Goal: Task Accomplishment & Management: Use online tool/utility

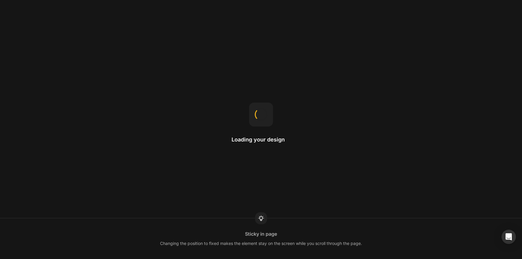
click at [36, 51] on div "Loading your design Sticky in page Changing the position to fixed makes the ele…" at bounding box center [261, 129] width 522 height 259
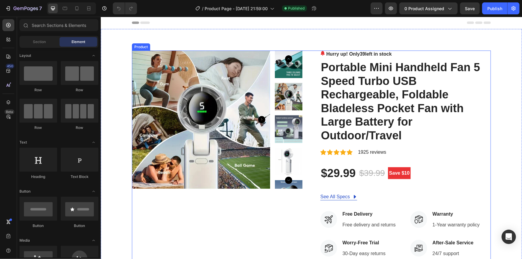
click at [232, 219] on div "Product Images" at bounding box center [217, 216] width 171 height 332
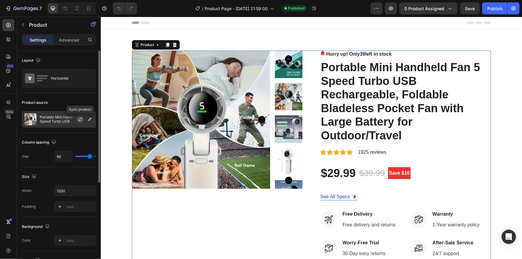
click at [78, 119] on icon "button" at bounding box center [80, 119] width 5 height 5
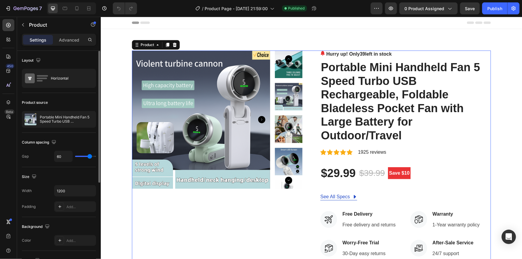
click at [227, 212] on div "Product Images" at bounding box center [217, 216] width 171 height 332
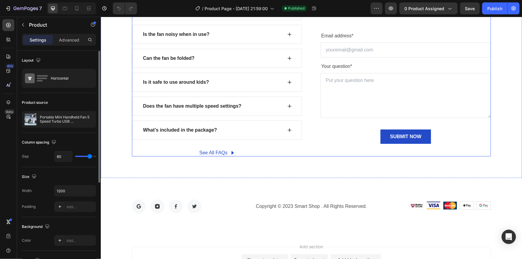
scroll to position [2215, 0]
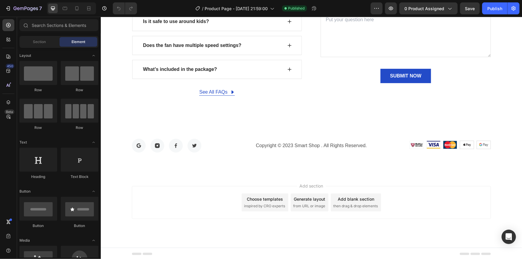
click at [222, 210] on div "Add section Choose templates inspired by CRO experts Generate layout from URL o…" at bounding box center [311, 202] width 359 height 33
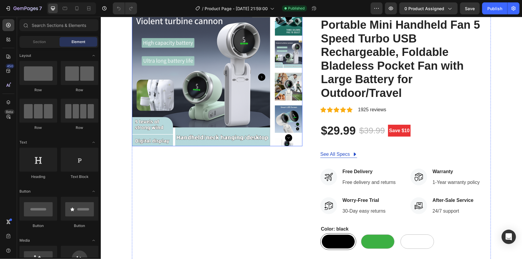
scroll to position [54, 0]
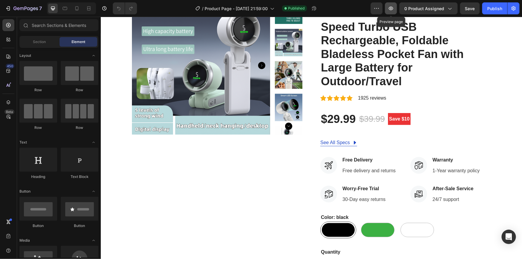
click at [391, 10] on icon "button" at bounding box center [391, 9] width 4 height 4
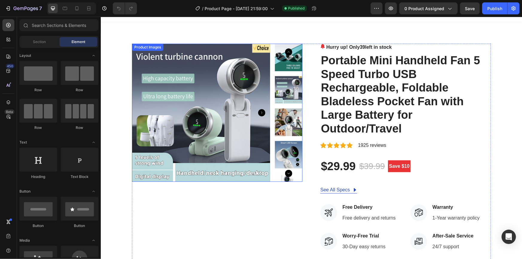
scroll to position [0, 0]
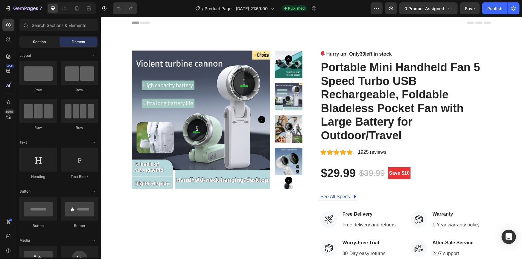
click at [43, 43] on span "Section" at bounding box center [39, 41] width 13 height 5
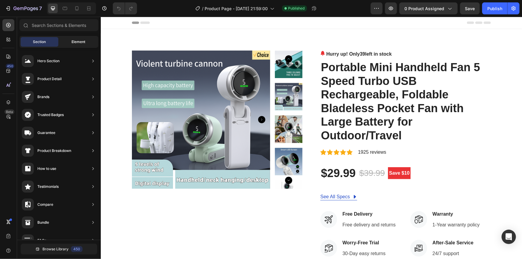
click at [72, 44] on span "Element" at bounding box center [79, 41] width 14 height 5
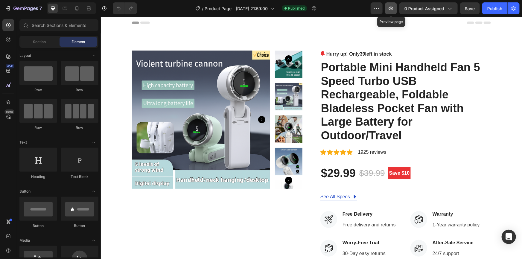
click at [394, 9] on icon "button" at bounding box center [391, 8] width 6 height 6
click at [76, 6] on icon at bounding box center [77, 8] width 6 height 6
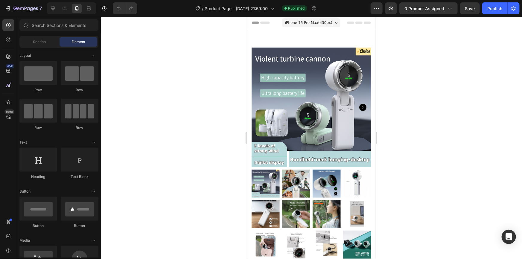
click at [325, 23] on span "iPhone 15 Pro Max ( 430 px)" at bounding box center [308, 22] width 47 height 6
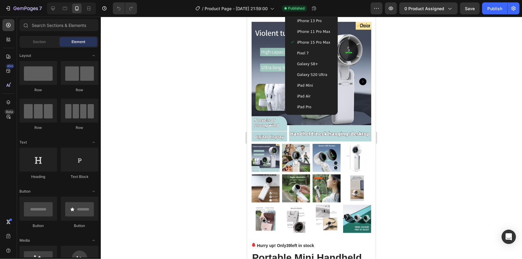
scroll to position [27, 0]
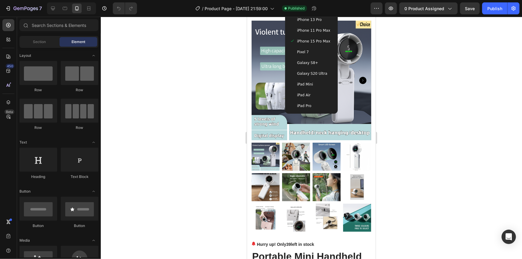
click at [410, 81] on div at bounding box center [311, 138] width 421 height 242
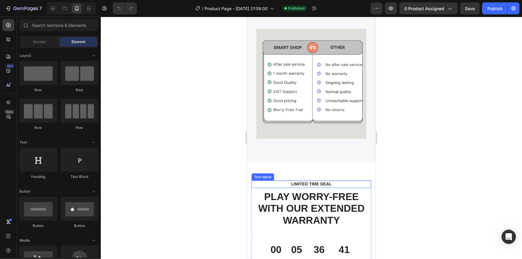
scroll to position [1469, 0]
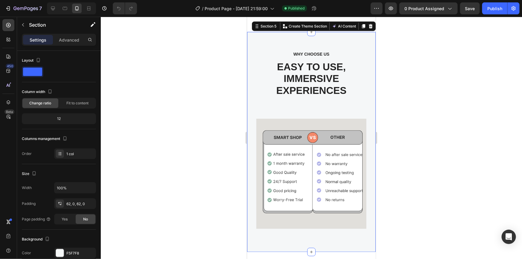
click at [308, 170] on div "WHY CHOOSE US Text block EASY TO USE, IMMERSIVE EXPERIENCES Heading Image Row" at bounding box center [311, 141] width 120 height 183
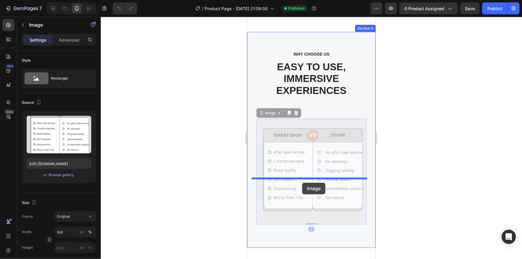
drag, startPoint x: 302, startPoint y: 190, endPoint x: 302, endPoint y: 183, distance: 7.2
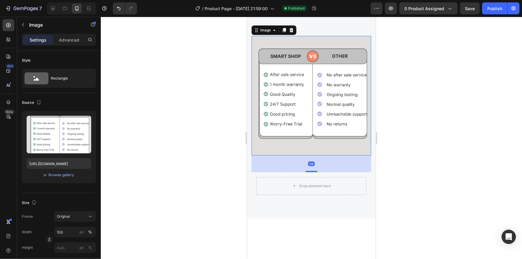
scroll to position [1550, 0]
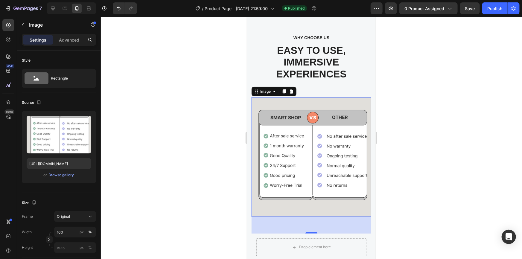
click at [434, 94] on div at bounding box center [311, 138] width 421 height 242
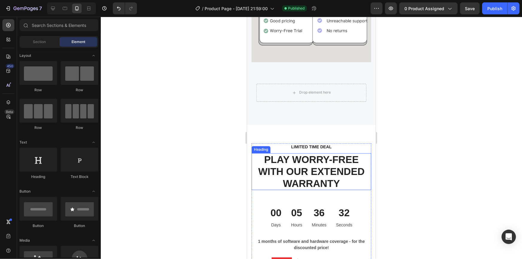
scroll to position [1686, 0]
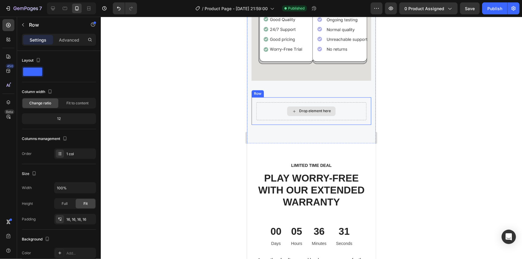
click at [283, 108] on div "Drop element here" at bounding box center [311, 111] width 110 height 18
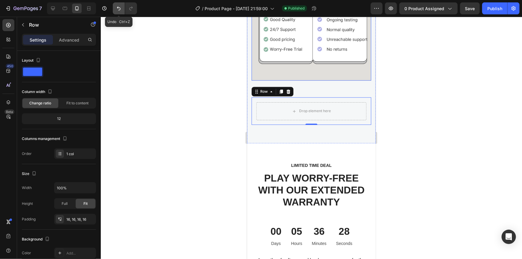
click at [121, 8] on icon "Undo/Redo" at bounding box center [119, 8] width 6 height 6
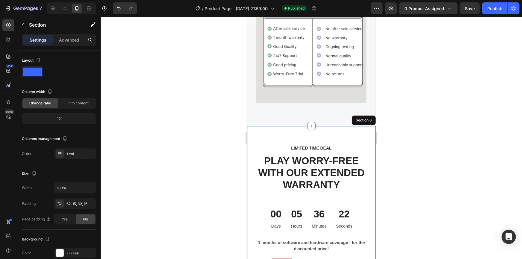
scroll to position [1663, 0]
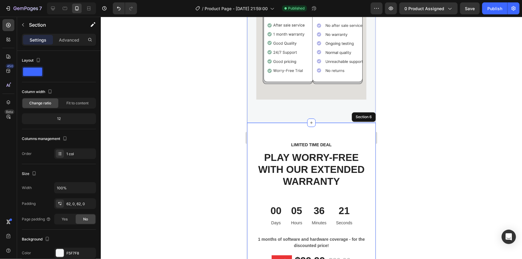
click at [274, 110] on div "WHY CHOOSE US Text block EASY TO USE, IMMERSIVE EXPERIENCES Heading Image Row S…" at bounding box center [311, 13] width 129 height 220
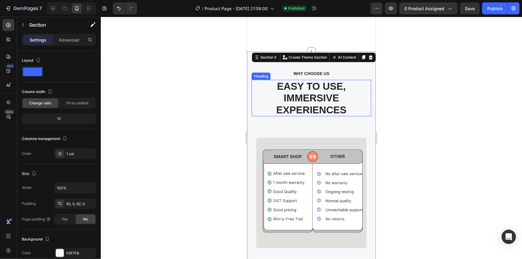
scroll to position [1336, 0]
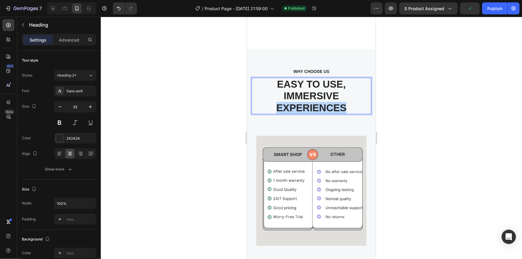
click at [300, 101] on p "EASY TO USE, IMMERSIVE EXPERIENCES" at bounding box center [311, 96] width 119 height 36
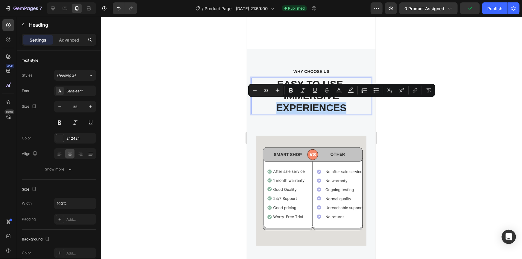
click at [301, 101] on p "EASY TO USE, IMMERSIVE EXPERIENCES" at bounding box center [311, 96] width 119 height 36
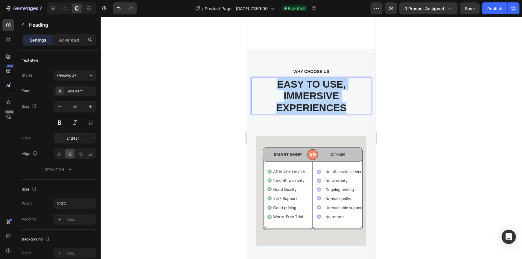
drag, startPoint x: 276, startPoint y: 82, endPoint x: 343, endPoint y: 106, distance: 71.3
click at [343, 106] on p "EASY TO USE, IMMERSIVE EXPERIENCES" at bounding box center [311, 96] width 119 height 36
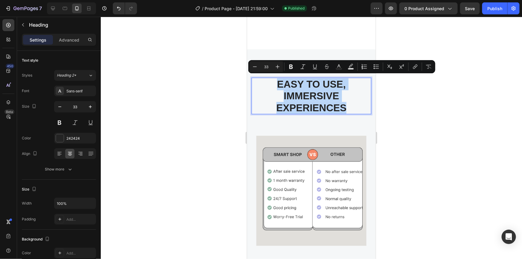
copy p "EASY TO USE, IMMERSIVE EXPERIENCES"
click at [315, 95] on p "EASY TO USE, IMMERSIVE EXPERIENCES" at bounding box center [311, 96] width 119 height 36
drag, startPoint x: 341, startPoint y: 86, endPoint x: 352, endPoint y: 101, distance: 19.5
click at [352, 101] on p "EASY TO USE, IMMERSIVE EXPERIENCES" at bounding box center [311, 96] width 119 height 36
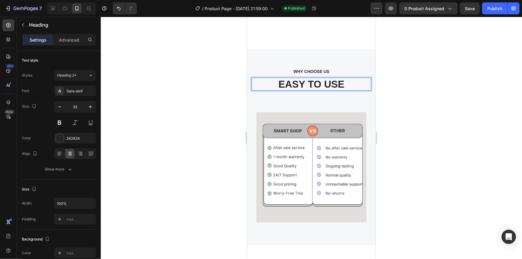
click at [454, 79] on div at bounding box center [311, 138] width 421 height 242
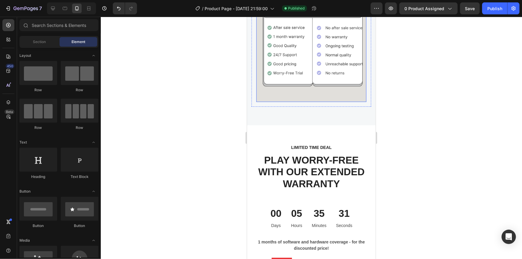
scroll to position [1499, 0]
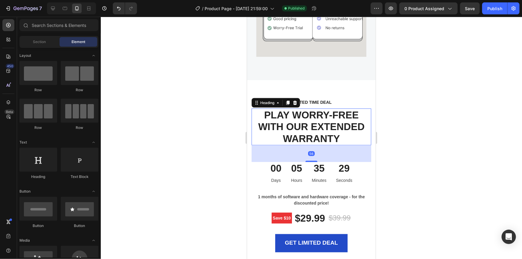
click at [297, 123] on p "PLAY WORRY-FREE WITH OUR EXTENDED WARRANTY" at bounding box center [311, 127] width 119 height 36
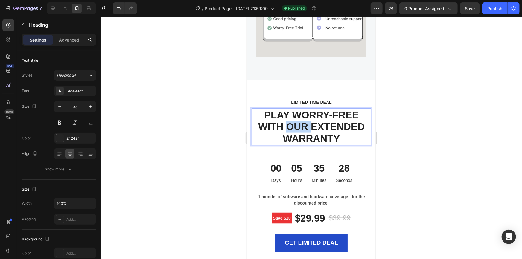
click at [297, 123] on p "PLAY WORRY-FREE WITH OUR EXTENDED WARRANTY" at bounding box center [311, 127] width 119 height 36
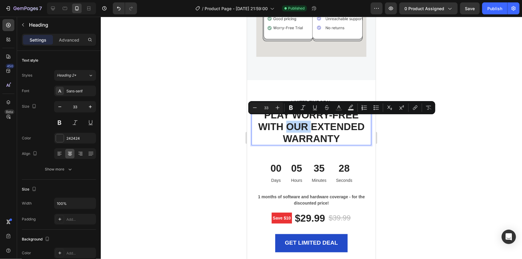
click at [298, 122] on p "PLAY WORRY-FREE WITH OUR EXTENDED WARRANTY" at bounding box center [311, 127] width 119 height 36
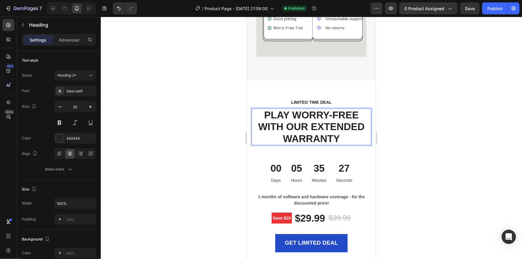
click at [339, 130] on p "PLAY WORRY-FREE WITH OUR EXTENDED WARRANTY" at bounding box center [311, 127] width 119 height 36
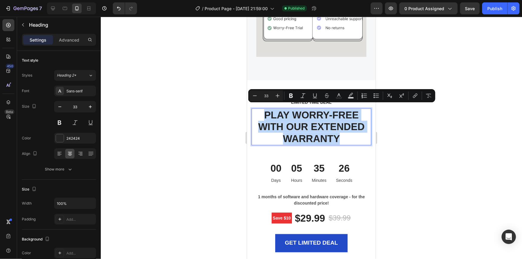
drag, startPoint x: 337, startPoint y: 135, endPoint x: 262, endPoint y: 111, distance: 78.1
click at [262, 111] on p "PLAY WORRY-FREE WITH OUR EXTENDED WARRANTY" at bounding box center [311, 127] width 119 height 36
copy p "PLAY WORRY-FREE WITH OUR EXTENDED WARRANTY"
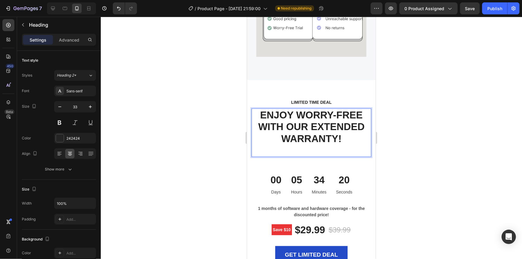
click at [341, 136] on p "ENJOY WORRY-FREE WITH OUR EXTENDED WARRANTY!" at bounding box center [311, 127] width 119 height 36
click at [447, 75] on div at bounding box center [311, 138] width 421 height 242
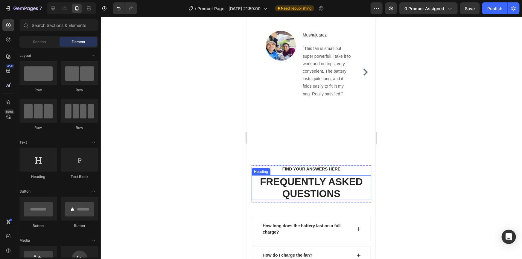
scroll to position [2245, 0]
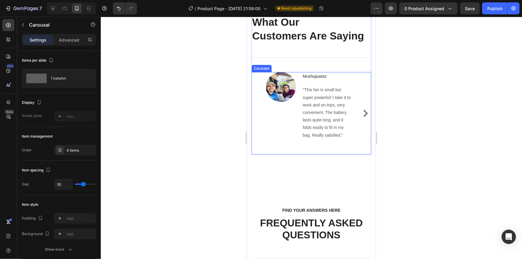
click at [363, 110] on icon "Carousel Next Arrow" at bounding box center [365, 113] width 7 height 7
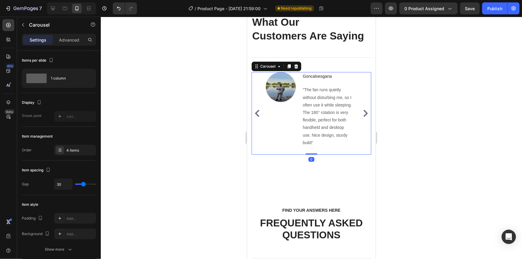
click at [363, 110] on icon "Carousel Next Arrow" at bounding box center [365, 113] width 7 height 7
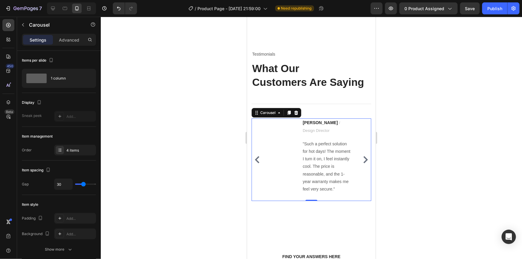
scroll to position [2190, 0]
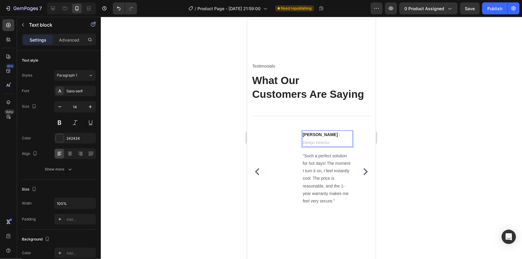
click at [338, 132] on span "/ Design Director" at bounding box center [321, 138] width 37 height 12
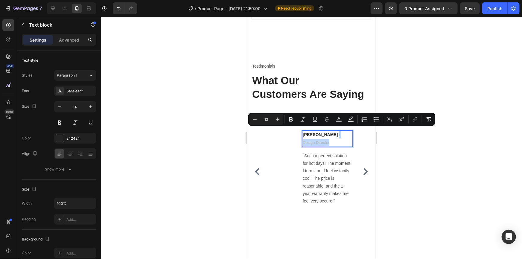
drag, startPoint x: 319, startPoint y: 130, endPoint x: 349, endPoint y: 130, distance: 29.6
click at [349, 131] on p "[PERSON_NAME] / Design Director" at bounding box center [327, 138] width 49 height 15
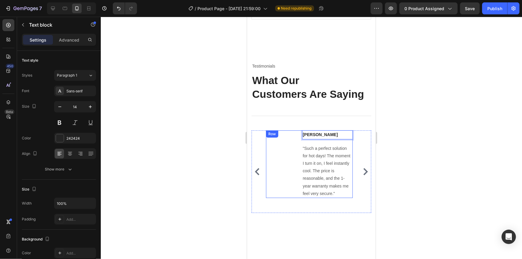
click at [255, 167] on button "Carousel Back Arrow" at bounding box center [257, 172] width 10 height 10
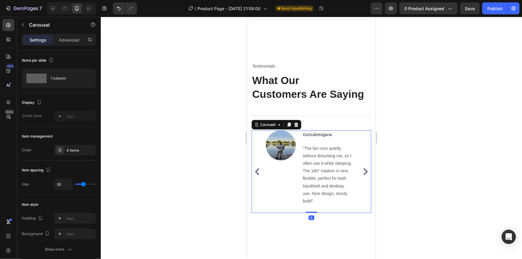
click at [256, 168] on icon "Carousel Back Arrow" at bounding box center [256, 171] width 7 height 7
click at [318, 134] on div "Mushujuarez Text block" at bounding box center [327, 134] width 51 height 9
click at [363, 168] on icon "Carousel Next Arrow" at bounding box center [365, 171] width 4 height 7
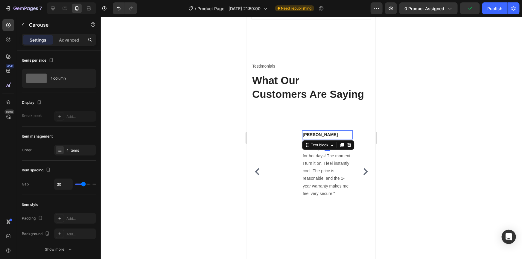
click at [308, 132] on strong "[PERSON_NAME]" at bounding box center [320, 134] width 35 height 5
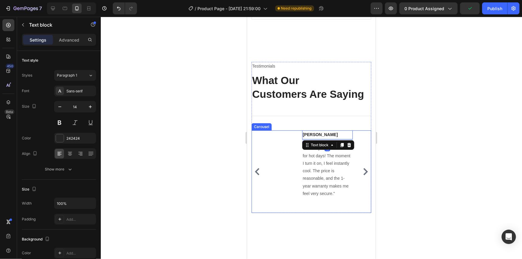
click at [261, 167] on button "Carousel Back Arrow" at bounding box center [257, 172] width 10 height 10
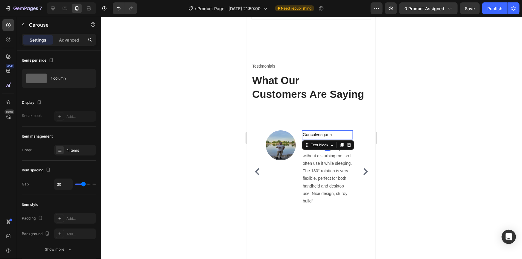
click at [316, 131] on p "Goncalvesgana" at bounding box center [327, 134] width 49 height 7
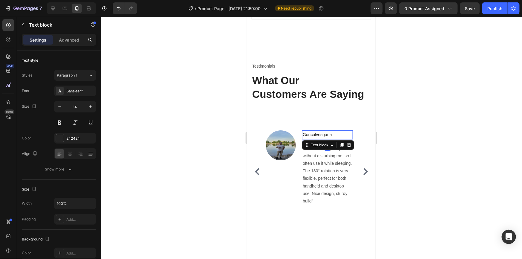
click at [326, 132] on p "Goncalvesgana" at bounding box center [327, 134] width 49 height 7
drag, startPoint x: 340, startPoint y: 131, endPoint x: 302, endPoint y: 131, distance: 38.0
click at [303, 131] on p "Goncalvesgana" at bounding box center [327, 134] width 49 height 7
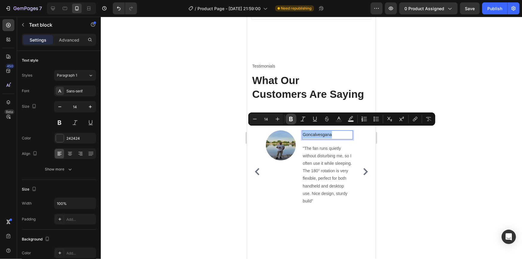
click at [291, 120] on icon "Editor contextual toolbar" at bounding box center [291, 119] width 6 height 6
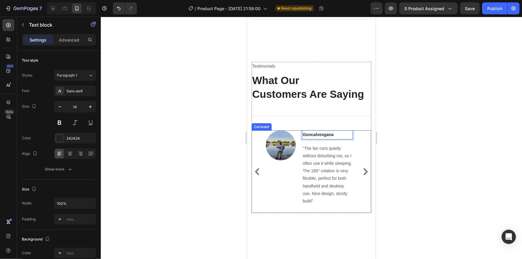
click at [362, 168] on icon "Carousel Next Arrow" at bounding box center [365, 171] width 7 height 7
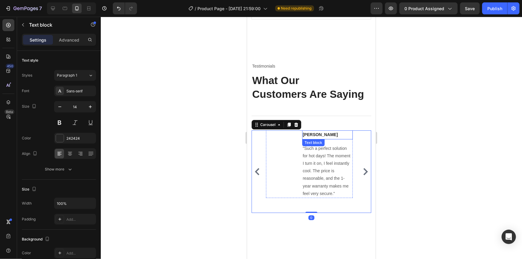
click at [312, 132] on strong "[PERSON_NAME]" at bounding box center [320, 134] width 35 height 5
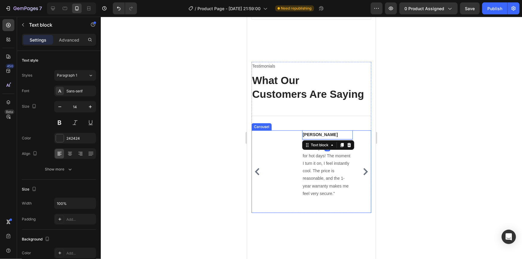
click at [256, 168] on icon "Carousel Back Arrow" at bounding box center [256, 171] width 7 height 7
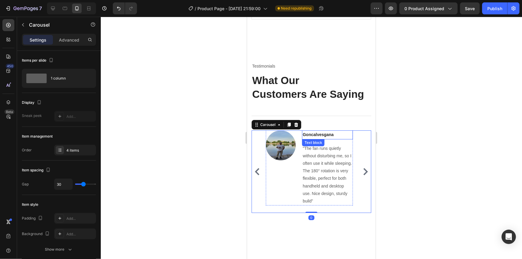
click at [324, 132] on strong "Goncalvesgana" at bounding box center [318, 134] width 31 height 5
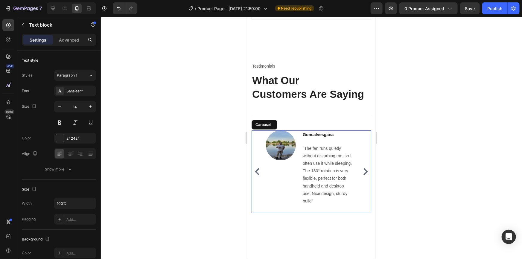
click at [256, 168] on icon "Carousel Back Arrow" at bounding box center [256, 171] width 7 height 7
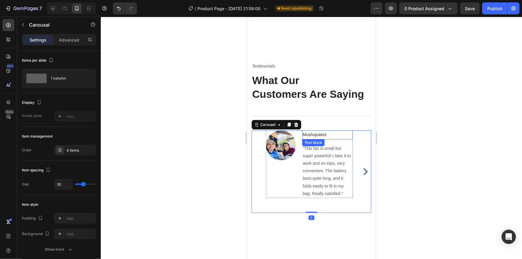
click at [318, 131] on p "Mushujuarez" at bounding box center [327, 134] width 49 height 7
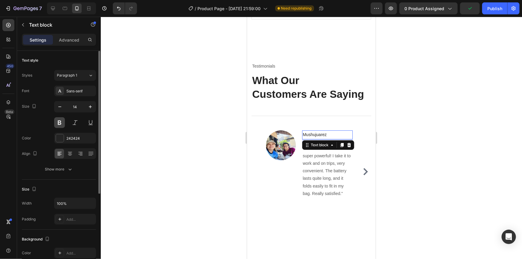
click at [64, 124] on button at bounding box center [59, 122] width 11 height 11
click at [422, 116] on div at bounding box center [311, 138] width 421 height 242
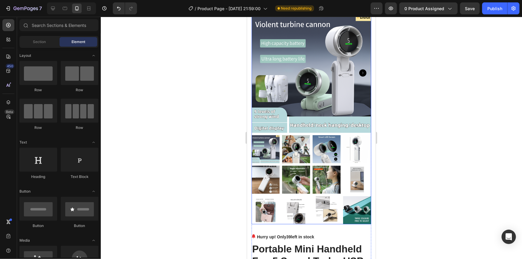
scroll to position [163, 0]
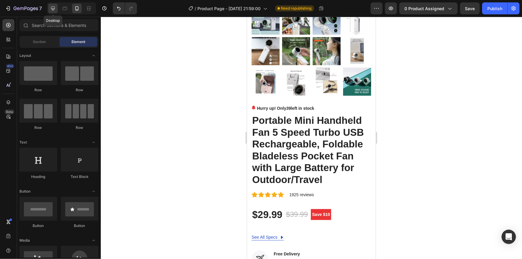
click at [54, 7] on icon at bounding box center [53, 8] width 6 height 6
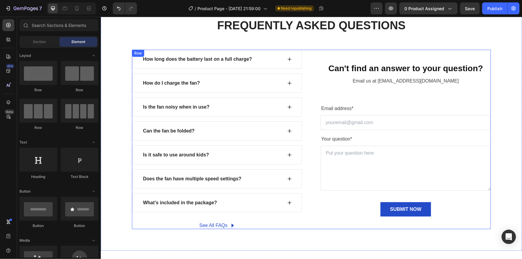
scroll to position [2038, 0]
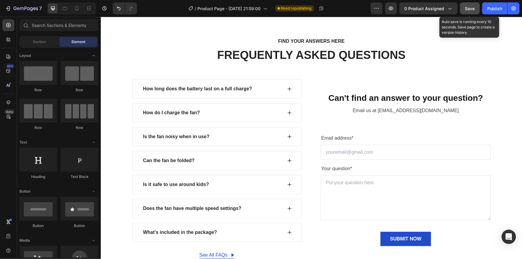
drag, startPoint x: 469, startPoint y: 10, endPoint x: 461, endPoint y: 12, distance: 8.6
click at [469, 10] on span "Save" at bounding box center [470, 8] width 10 height 5
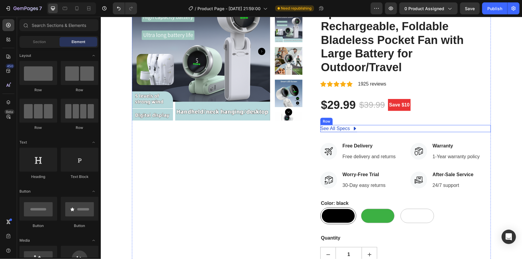
scroll to position [0, 0]
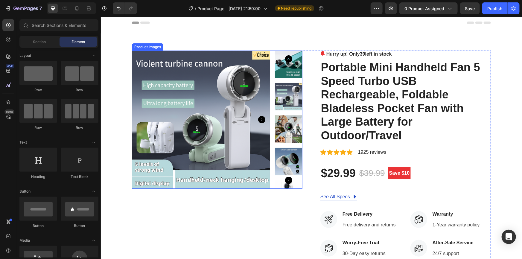
click at [206, 101] on img at bounding box center [201, 119] width 138 height 138
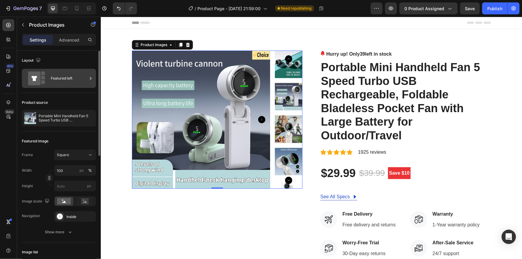
click at [91, 79] on icon at bounding box center [91, 78] width 6 height 6
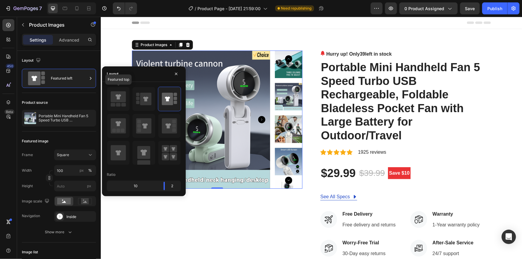
drag, startPoint x: 127, startPoint y: 98, endPoint x: 182, endPoint y: 95, distance: 55.2
click at [127, 98] on div at bounding box center [118, 99] width 22 height 24
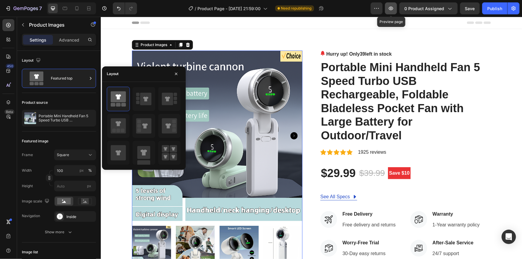
click at [392, 10] on icon "button" at bounding box center [391, 9] width 4 height 4
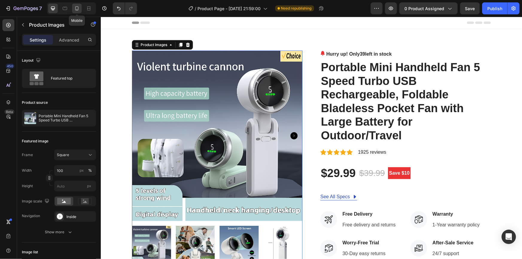
click at [80, 8] on icon at bounding box center [77, 8] width 6 height 6
type input "8"
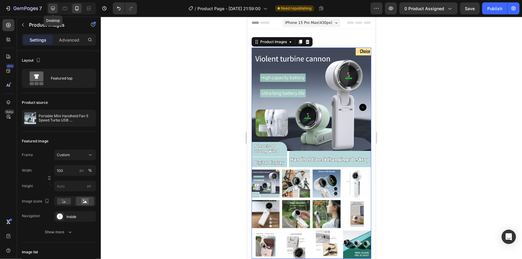
click at [54, 7] on icon at bounding box center [53, 9] width 4 height 4
type input "16"
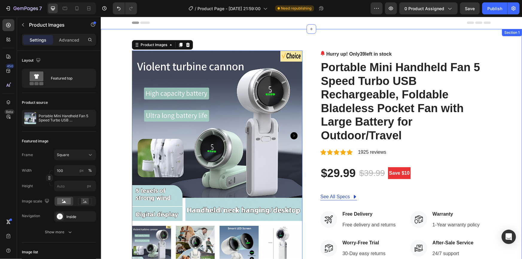
scroll to position [13, 0]
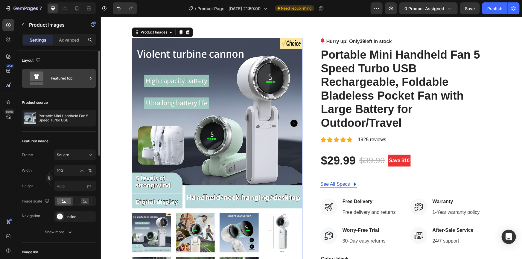
click at [90, 78] on icon at bounding box center [91, 78] width 6 height 6
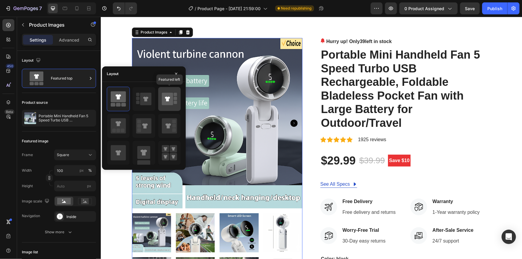
drag, startPoint x: 166, startPoint y: 101, endPoint x: 163, endPoint y: 100, distance: 3.1
click at [166, 101] on icon at bounding box center [167, 99] width 5 height 5
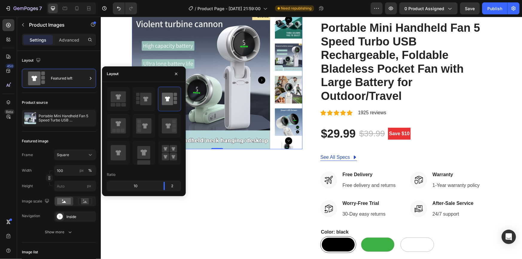
scroll to position [40, 0]
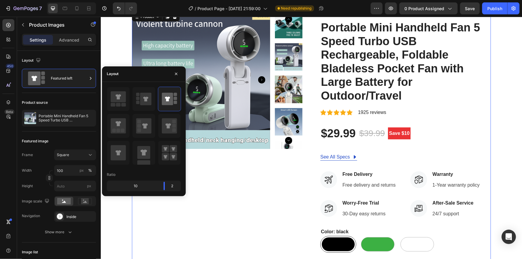
click at [263, 176] on div "Product Images" at bounding box center [217, 176] width 171 height 332
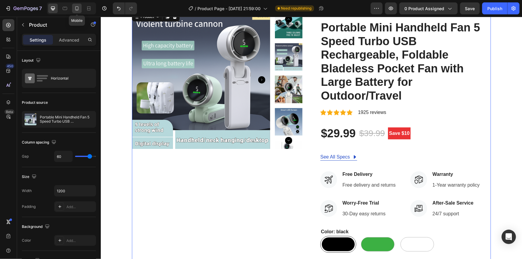
click at [75, 9] on icon at bounding box center [77, 8] width 6 height 6
type input "0"
type input "100%"
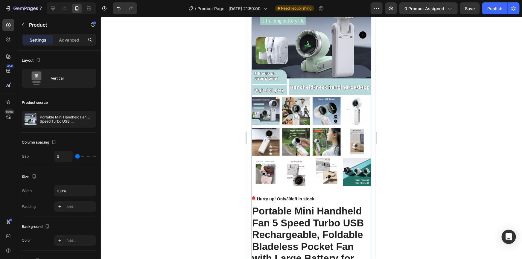
scroll to position [10, 0]
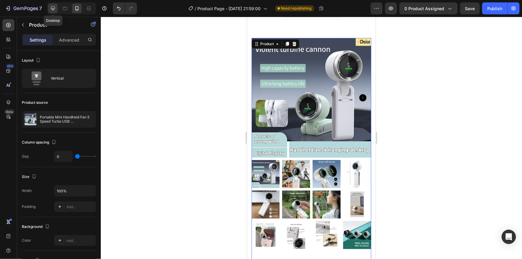
click at [56, 6] on div at bounding box center [53, 9] width 10 height 10
type input "60"
type input "1200"
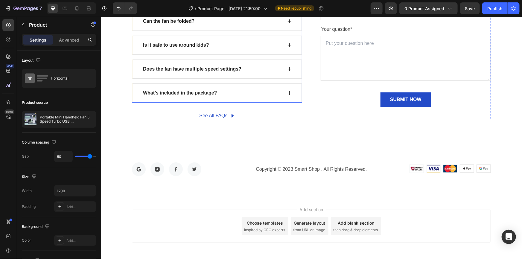
scroll to position [2201, 0]
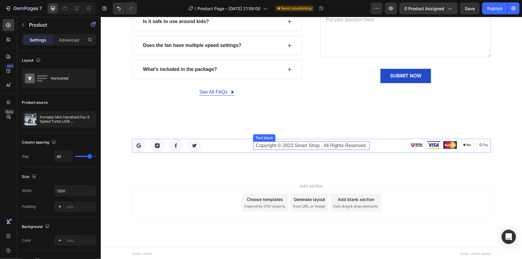
click at [295, 144] on p "Copyright © 2023 Smart Shop . All Rights Reserved." at bounding box center [310, 145] width 115 height 7
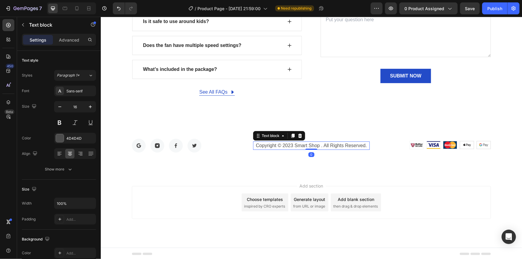
click at [294, 144] on p "Copyright © 2023 Smart Shop . All Rights Reserved." at bounding box center [310, 145] width 115 height 7
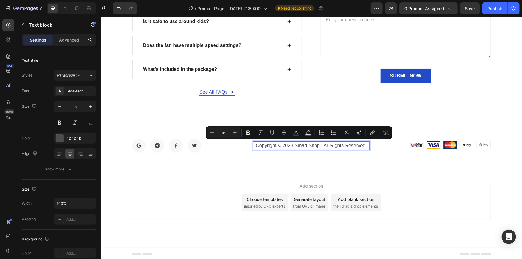
click at [282, 143] on p "Copyright © 2023 Smart Shop . All Rights Reserved." at bounding box center [310, 145] width 115 height 7
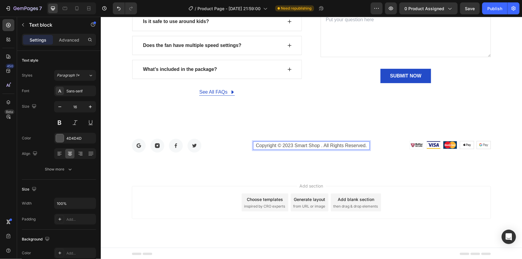
click at [277, 145] on p "Copyright © 2023 Smart Shop . All Rights Reserved." at bounding box center [310, 145] width 115 height 7
click at [319, 145] on p "Copyright© 2023 Smart Shop . All Rights Reserved." at bounding box center [310, 145] width 115 height 7
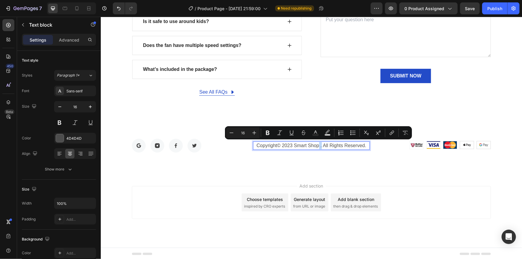
click at [319, 145] on p "Copyright© 2023 Smart Shop . All Rights Reserved." at bounding box center [310, 145] width 115 height 7
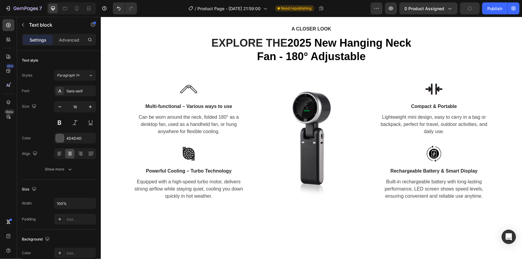
scroll to position [457, 0]
